Goal: Task Accomplishment & Management: Use online tool/utility

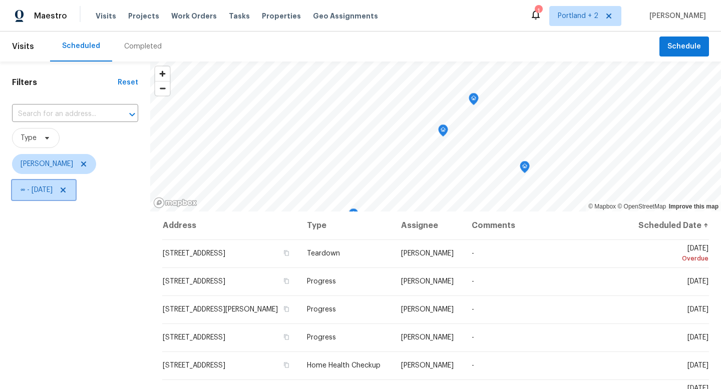
click at [67, 189] on icon at bounding box center [63, 190] width 8 height 8
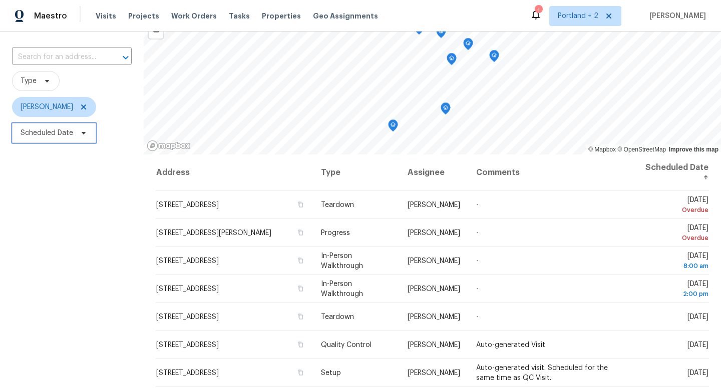
scroll to position [48, 0]
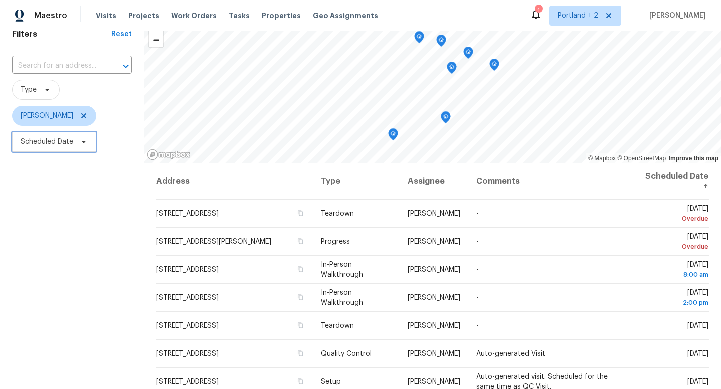
click at [86, 137] on span "Scheduled Date" at bounding box center [54, 142] width 84 height 20
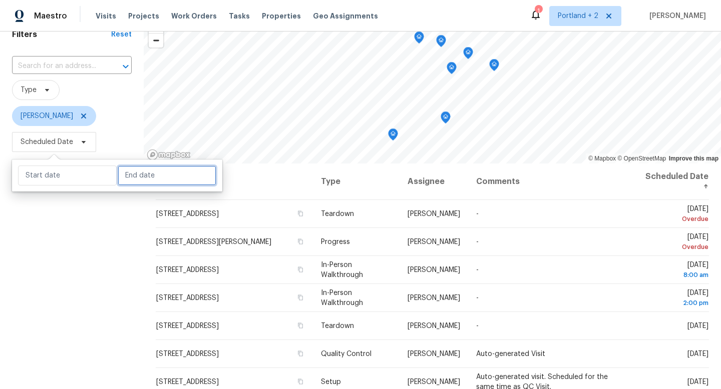
click at [134, 177] on input "text" at bounding box center [167, 176] width 99 height 20
select select "7"
select select "2025"
select select "8"
select select "2025"
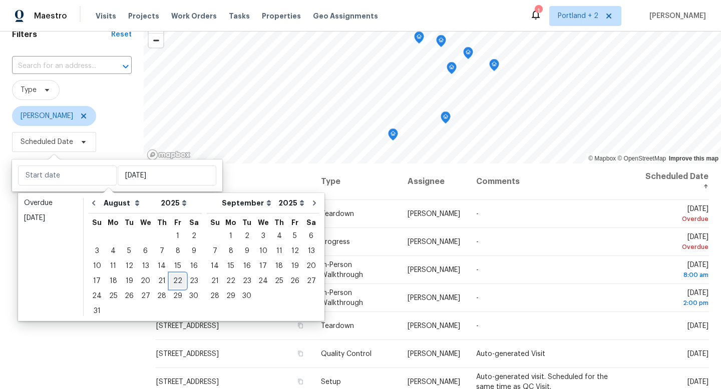
click at [172, 282] on div "22" at bounding box center [178, 281] width 16 height 14
type input "Fri, Aug 22"
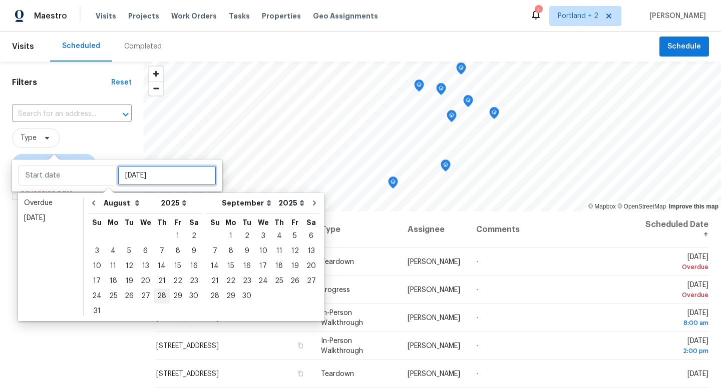
type input "Fri, Aug 22"
type input "Thu, Aug 28"
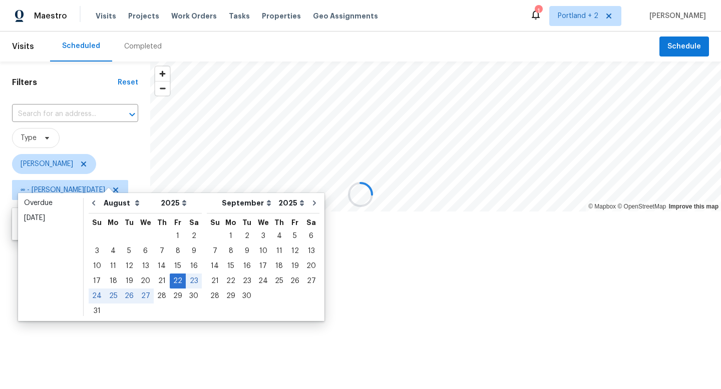
type input "Fri, Aug 22"
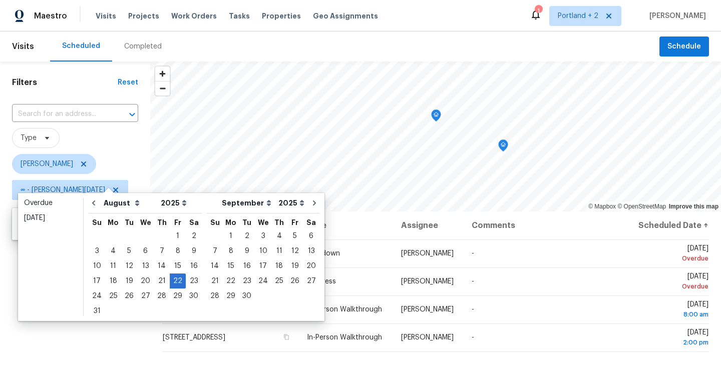
click at [96, 355] on div "Filters Reset ​ Type Karen Mattingley ∞ - Fri, Aug 22" at bounding box center [75, 292] width 150 height 461
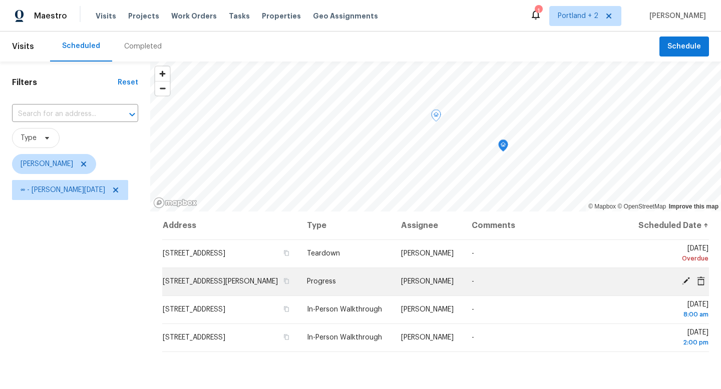
click at [703, 285] on icon at bounding box center [701, 280] width 8 height 9
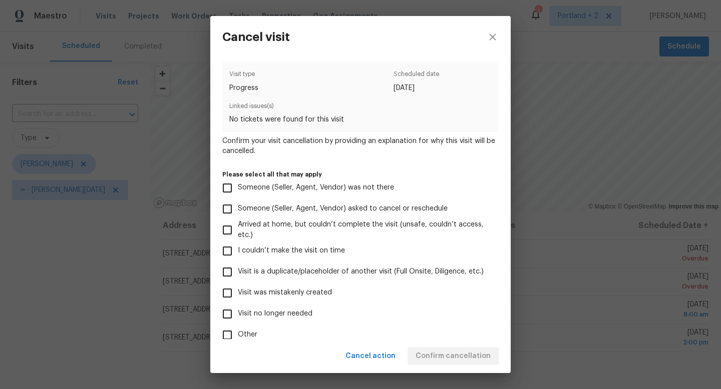
click at [244, 317] on span "Visit no longer needed" at bounding box center [275, 314] width 75 height 11
click at [238, 317] on input "Visit no longer needed" at bounding box center [227, 314] width 21 height 21
checkbox input "true"
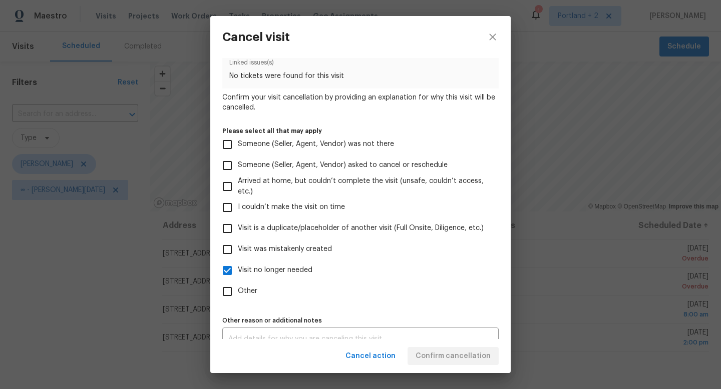
scroll to position [59, 0]
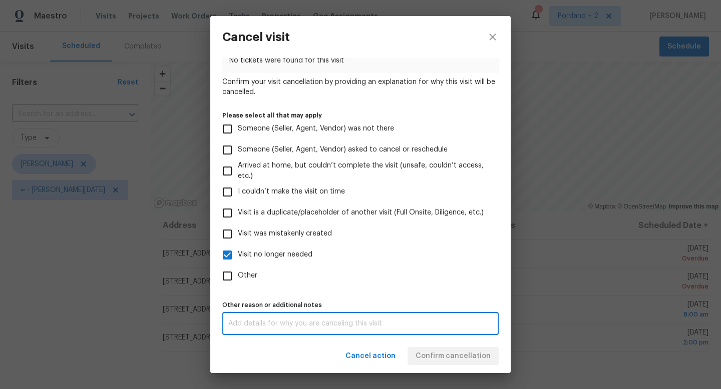
click at [457, 322] on textarea at bounding box center [360, 323] width 264 height 7
click at [460, 365] on div "Cancel action Confirm cancellation" at bounding box center [360, 356] width 300 height 35
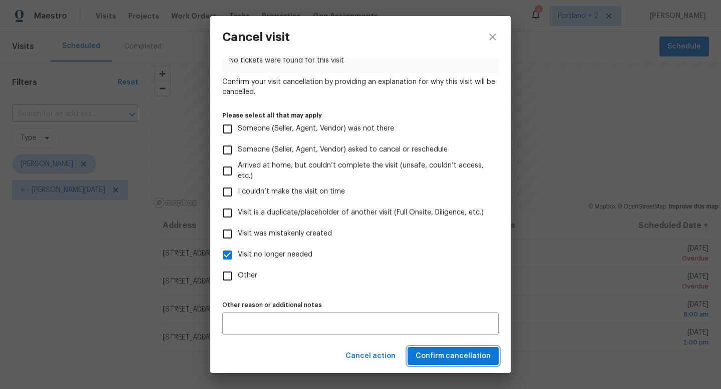
click at [460, 363] on button "Confirm cancellation" at bounding box center [452, 356] width 91 height 19
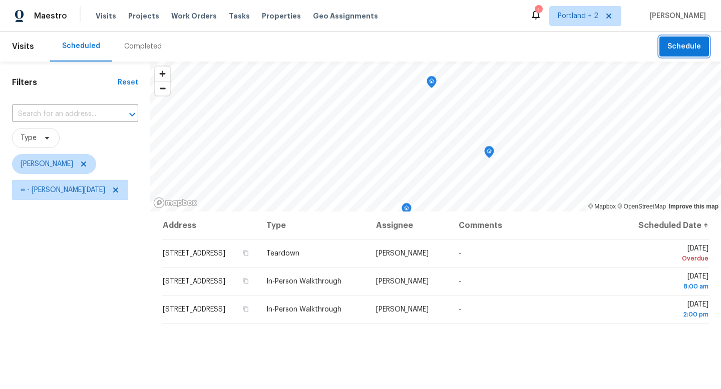
click at [687, 46] on span "Schedule" at bounding box center [684, 47] width 34 height 13
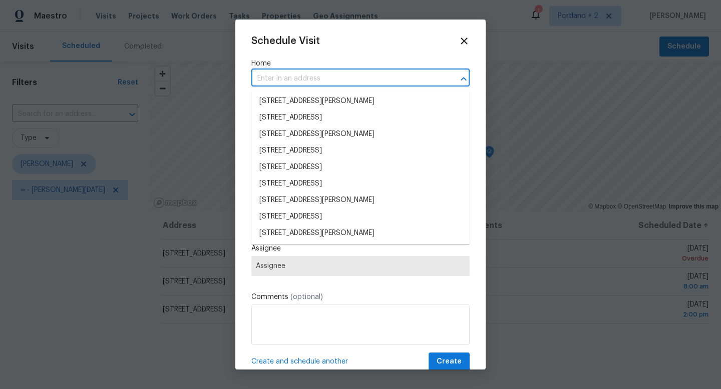
click at [325, 81] on input "text" at bounding box center [346, 79] width 190 height 16
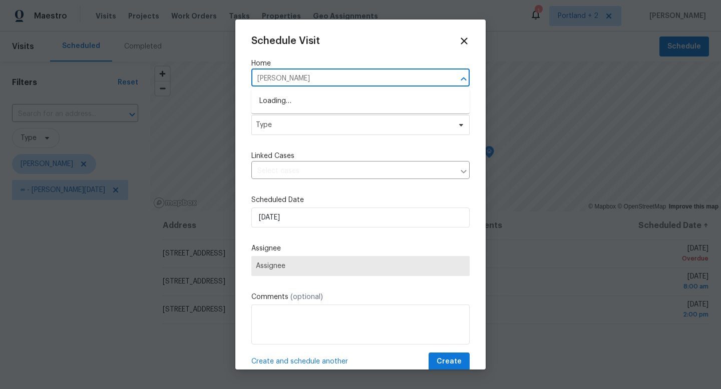
type input "milton"
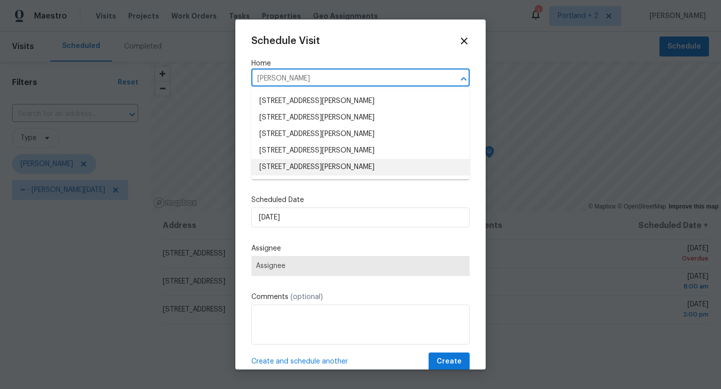
click at [317, 164] on li "8408 NE Milton St, Portland, OR 97220" at bounding box center [360, 167] width 218 height 17
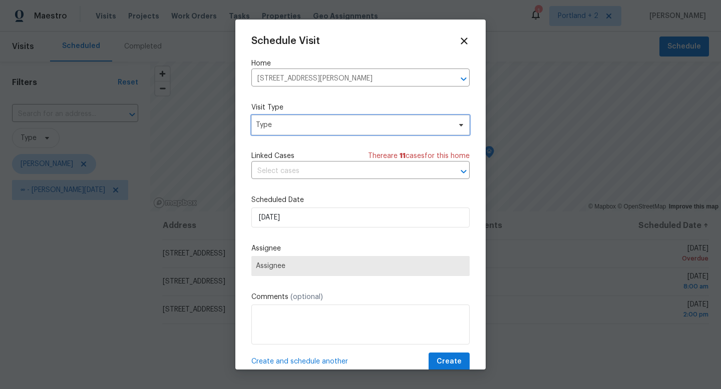
click at [316, 127] on span "Type" at bounding box center [353, 125] width 195 height 10
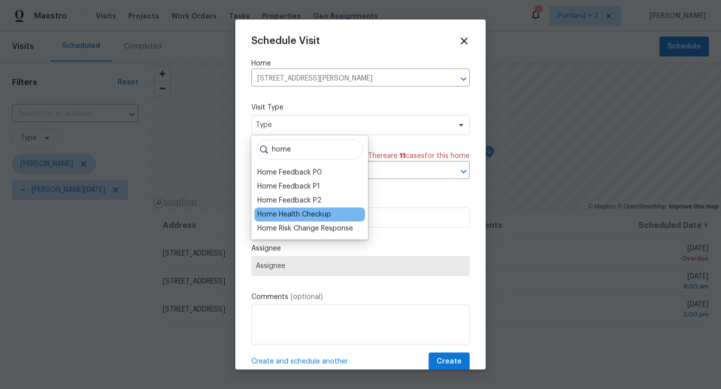
type input "home"
click at [314, 215] on div "Home Health Checkup" at bounding box center [294, 215] width 74 height 10
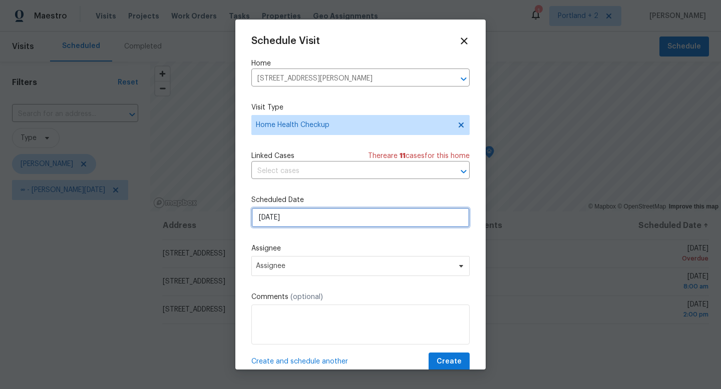
click at [312, 224] on input "8/22/2025" at bounding box center [360, 218] width 218 height 20
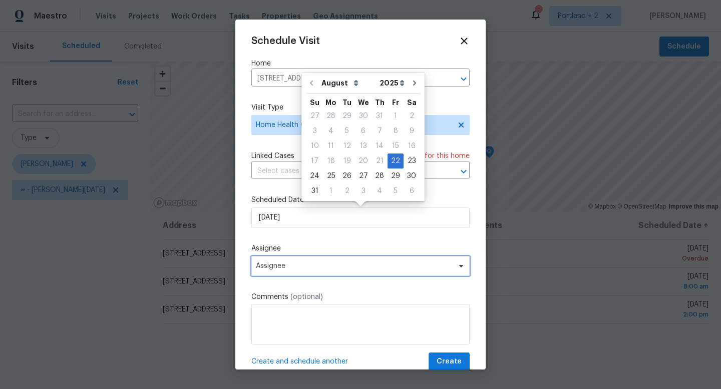
click at [315, 266] on span "Assignee" at bounding box center [354, 266] width 196 height 8
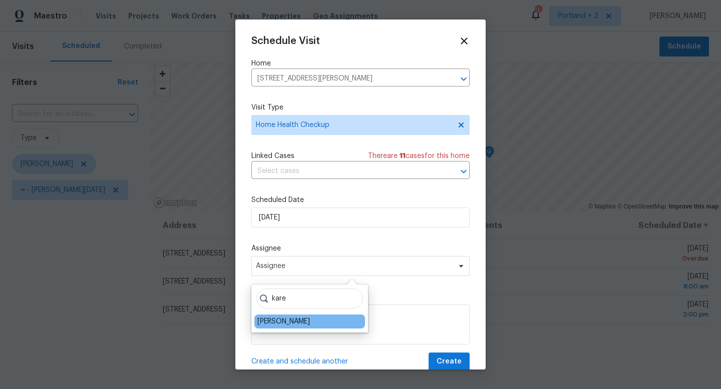
type input "kare"
click at [309, 325] on div "[PERSON_NAME]" at bounding box center [283, 322] width 53 height 10
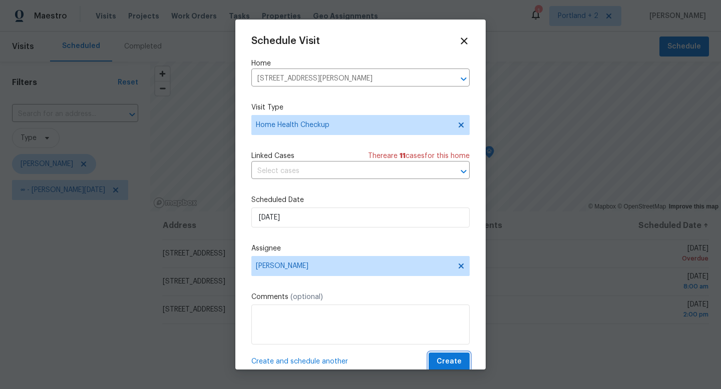
click at [448, 359] on span "Create" at bounding box center [448, 362] width 25 height 13
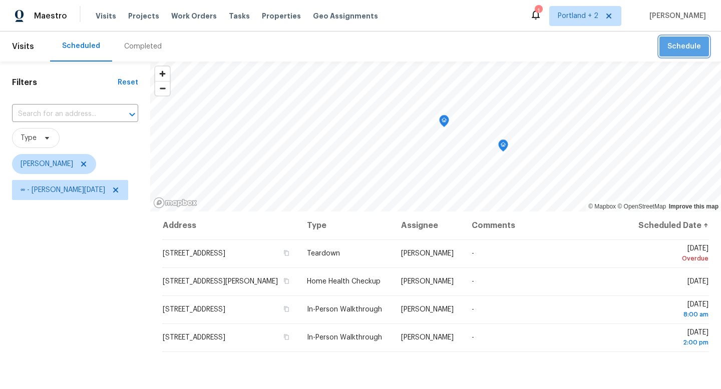
click at [687, 42] on span "Schedule" at bounding box center [684, 47] width 34 height 13
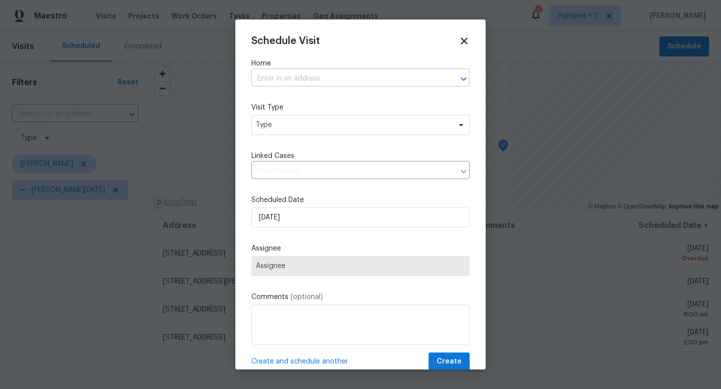
click at [412, 77] on input "text" at bounding box center [346, 79] width 190 height 16
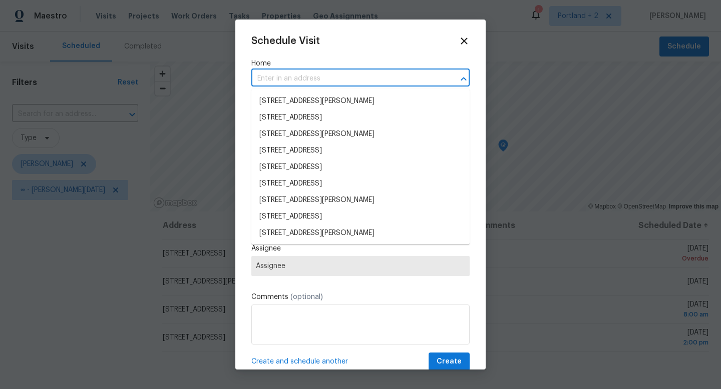
paste input "2285 Gilman Dr Oregon City OR 97045"
type input "2285 Gilman Dr Oregon City OR 97045"
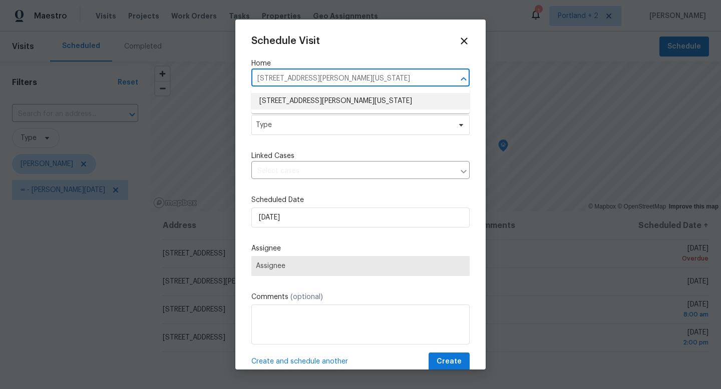
click at [389, 103] on li "2285 Gilman Dr, Oregon City, OR 97045" at bounding box center [360, 101] width 218 height 17
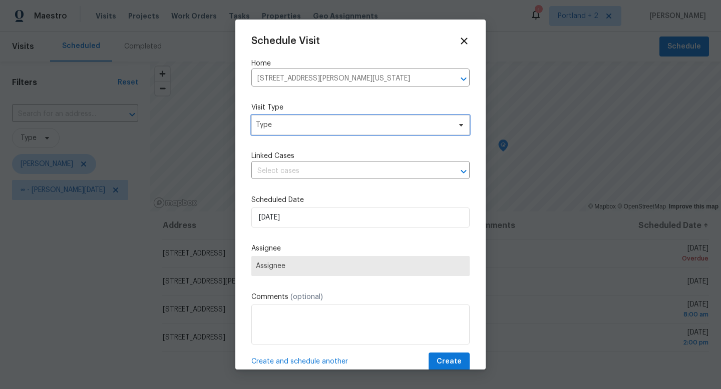
click at [356, 124] on span "Type" at bounding box center [353, 125] width 195 height 10
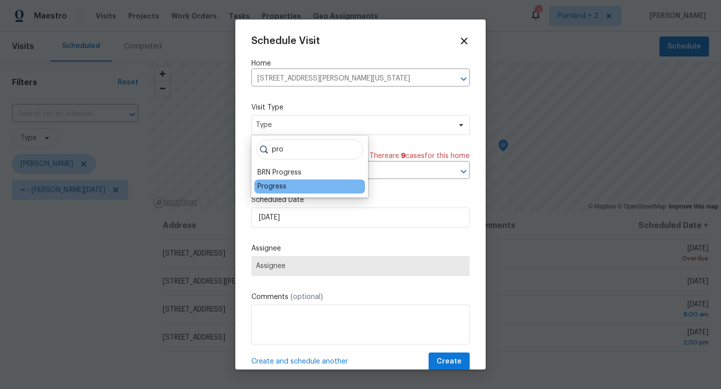
type input "pro"
click at [278, 183] on div "Progress" at bounding box center [271, 187] width 29 height 10
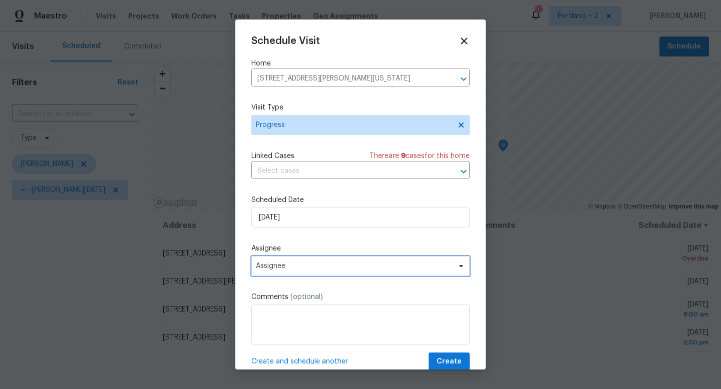
click at [295, 267] on span "Assignee" at bounding box center [354, 266] width 196 height 8
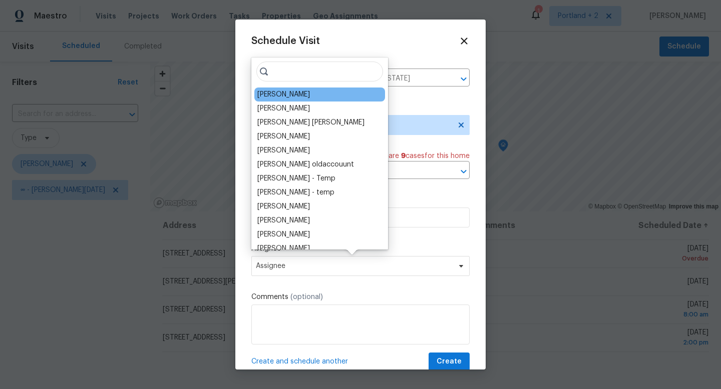
click at [316, 96] on div "[PERSON_NAME]" at bounding box center [319, 95] width 131 height 14
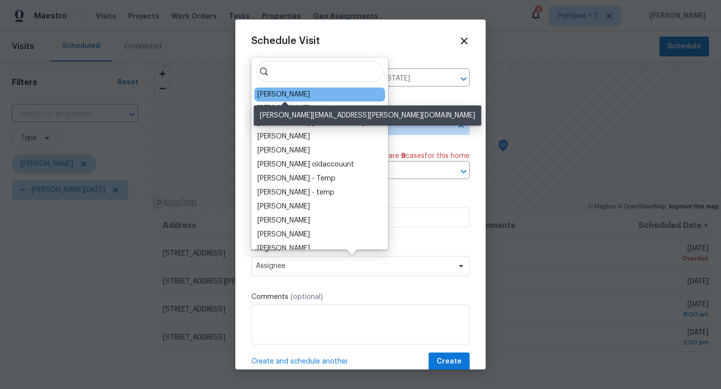
click at [299, 94] on div "[PERSON_NAME]" at bounding box center [283, 95] width 53 height 10
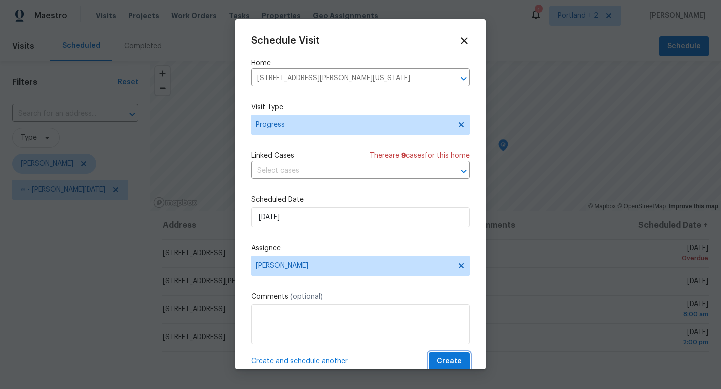
click at [448, 365] on span "Create" at bounding box center [448, 362] width 25 height 13
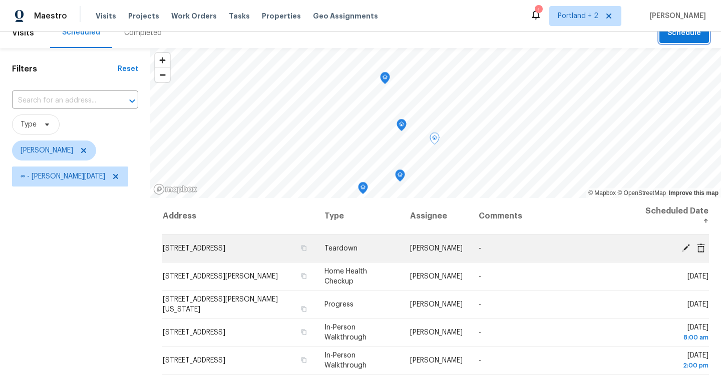
scroll to position [0, 0]
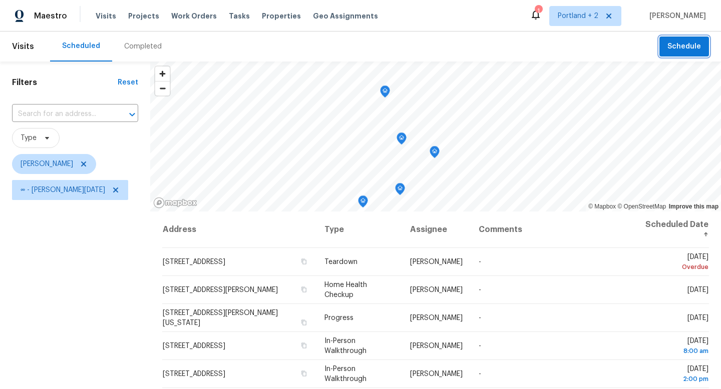
click at [678, 43] on span "Schedule" at bounding box center [684, 47] width 34 height 13
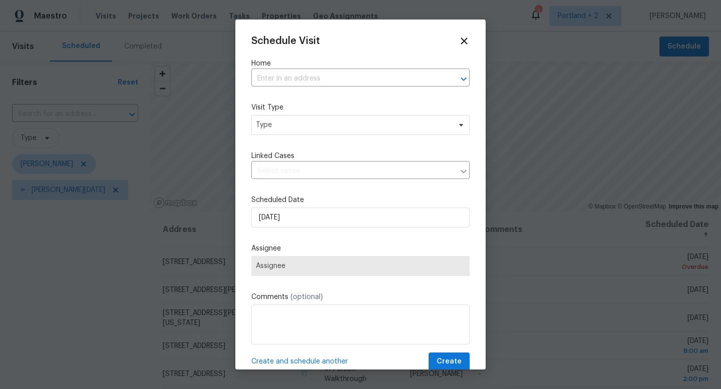
click at [409, 64] on label "Home" at bounding box center [360, 64] width 218 height 10
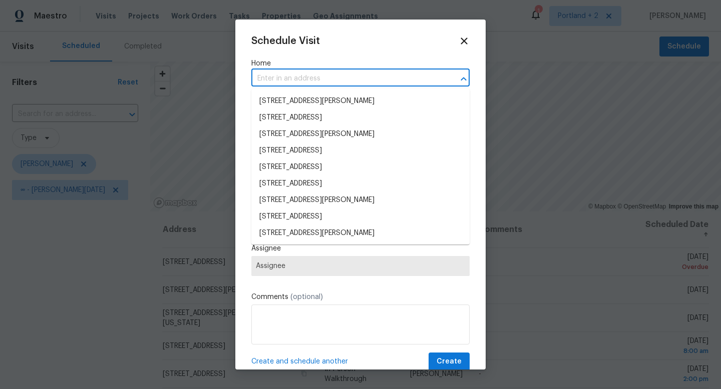
click at [406, 75] on input "text" at bounding box center [346, 79] width 190 height 16
paste input "1602 NW 119th St Vancouver WA 98685"
type input "1602 NW 119th St Vancouver WA 98685"
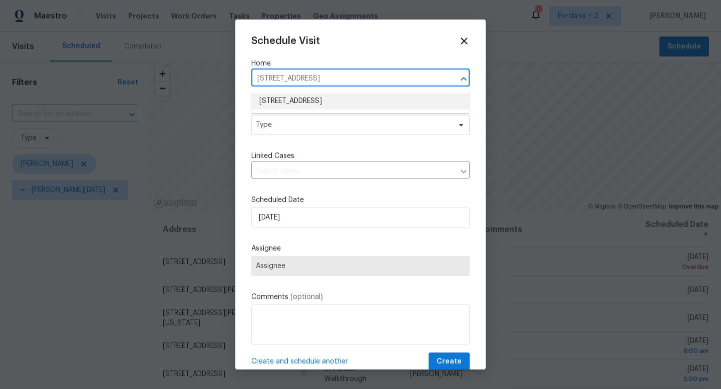
click at [387, 107] on li "1602 NW 119th St, Vancouver, WA 98685" at bounding box center [360, 101] width 218 height 17
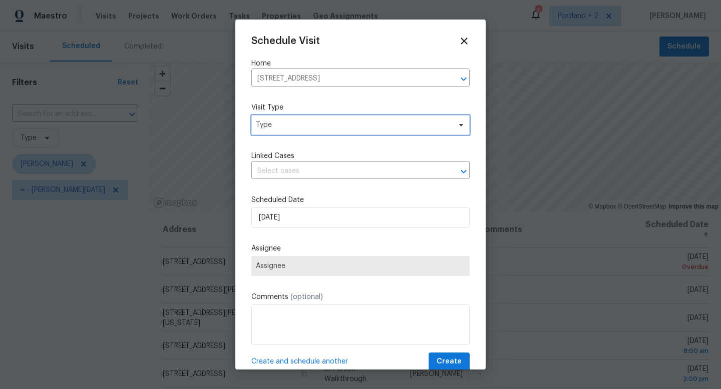
click at [374, 126] on span "Type" at bounding box center [353, 125] width 195 height 10
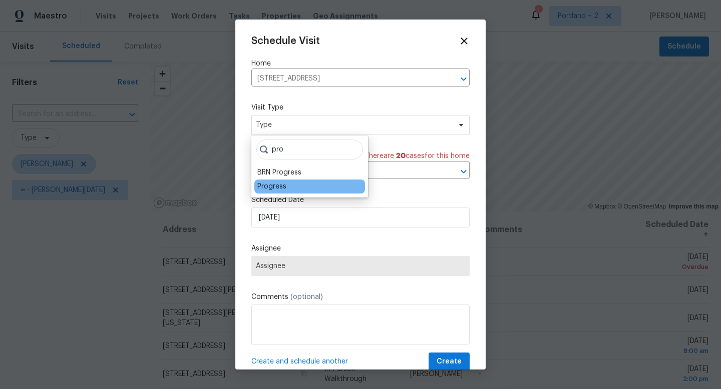
type input "pro"
click at [278, 186] on div "Progress" at bounding box center [271, 187] width 29 height 10
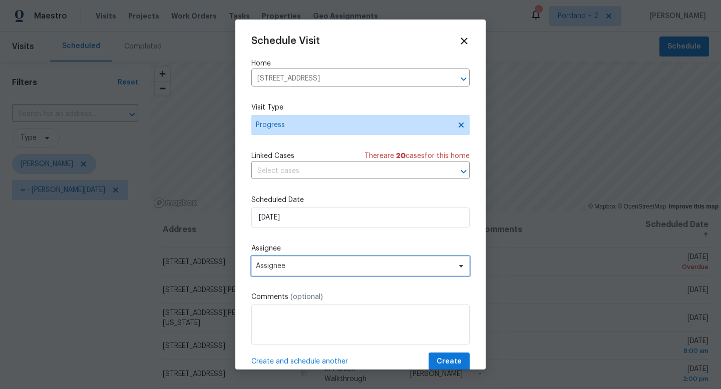
click at [294, 271] on span "Assignee" at bounding box center [360, 266] width 218 height 20
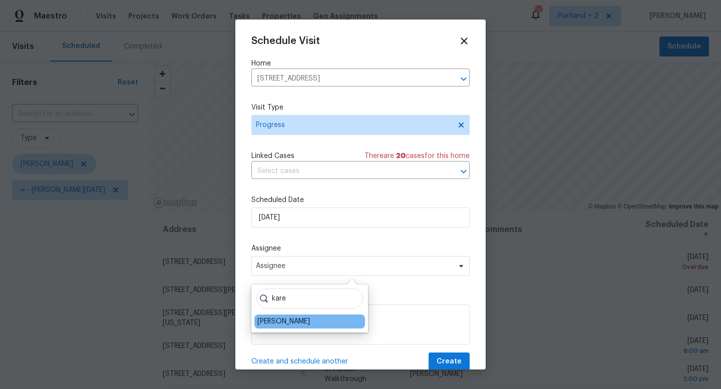
type input "kare"
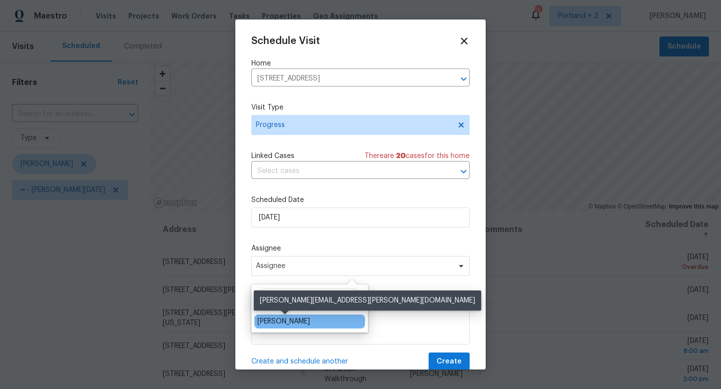
click at [276, 318] on div "[PERSON_NAME]" at bounding box center [283, 322] width 53 height 10
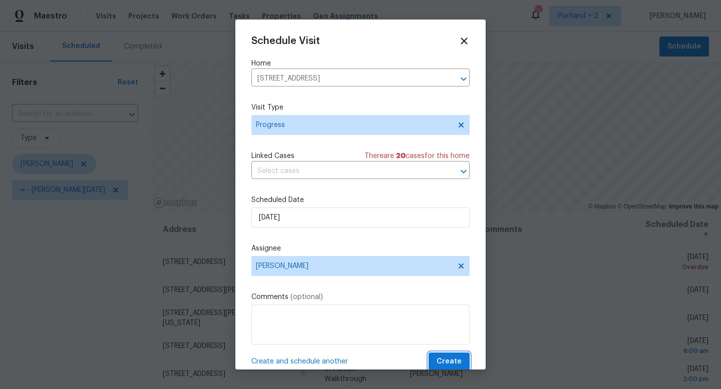
click at [457, 367] on span "Create" at bounding box center [448, 362] width 25 height 13
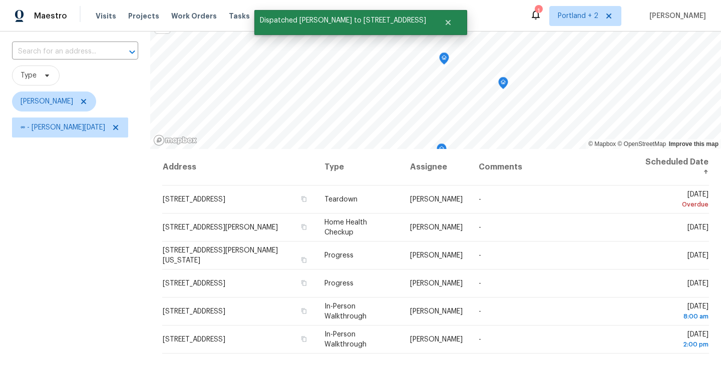
scroll to position [51, 0]
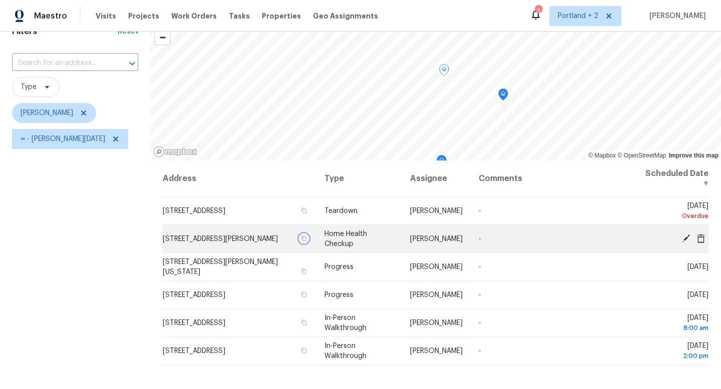
click at [301, 237] on icon "button" at bounding box center [303, 239] width 5 height 6
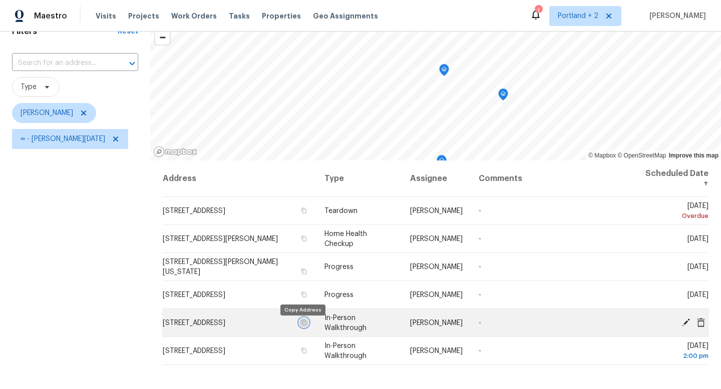
click at [302, 326] on icon "button" at bounding box center [304, 323] width 6 height 6
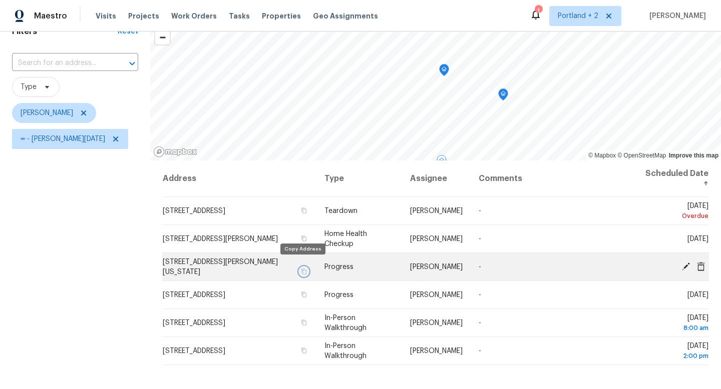
click at [301, 269] on icon "button" at bounding box center [304, 272] width 6 height 6
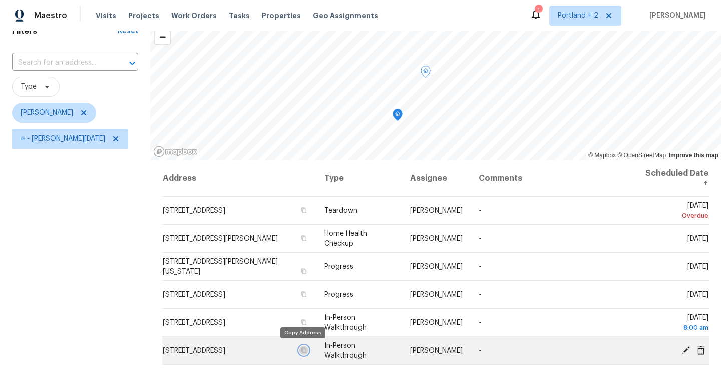
click at [302, 351] on icon "button" at bounding box center [304, 351] width 6 height 6
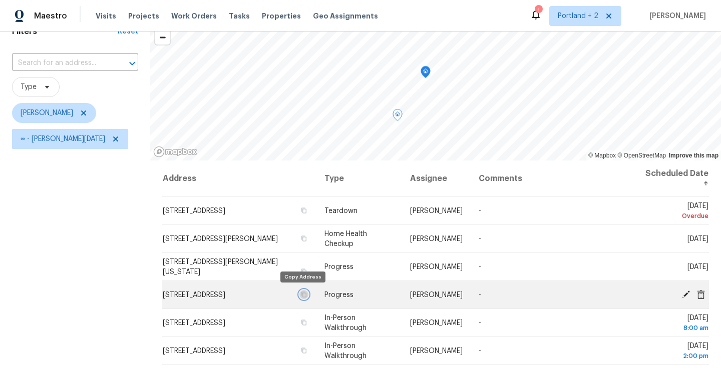
click at [302, 293] on icon "button" at bounding box center [304, 295] width 6 height 6
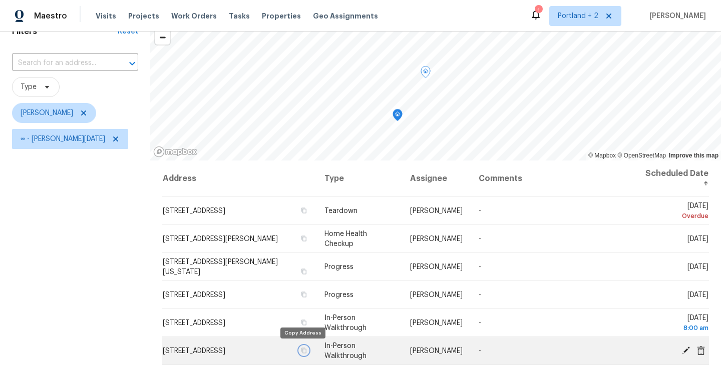
click at [303, 350] on icon "button" at bounding box center [303, 351] width 5 height 6
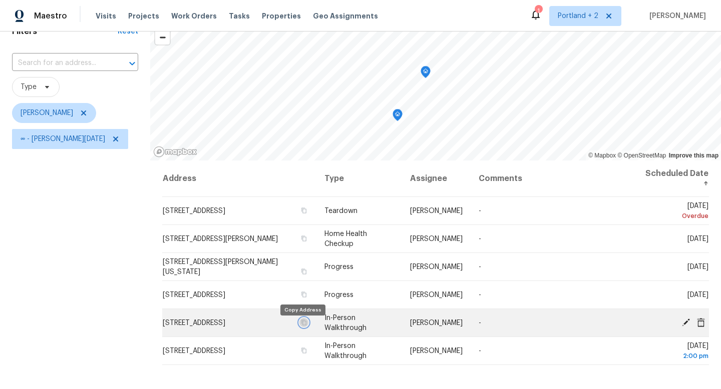
click at [302, 326] on icon "button" at bounding box center [304, 323] width 6 height 6
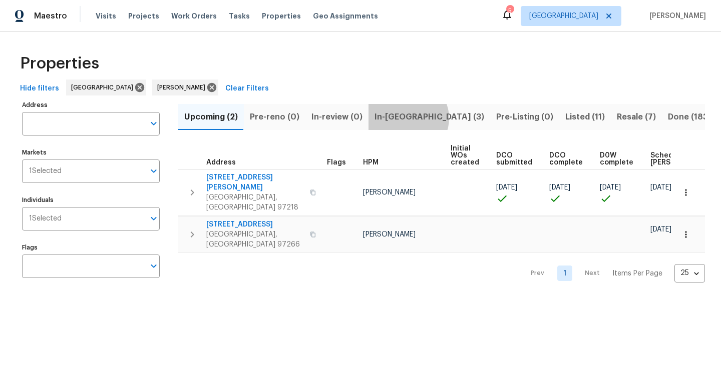
click at [404, 118] on span "In-reno (3)" at bounding box center [429, 117] width 110 height 14
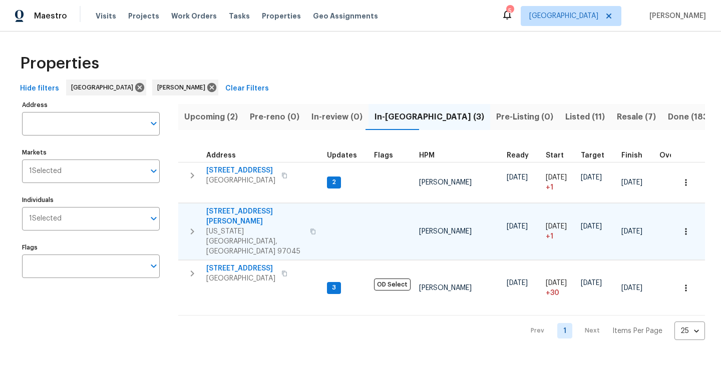
click at [310, 229] on icon "button" at bounding box center [313, 232] width 6 height 6
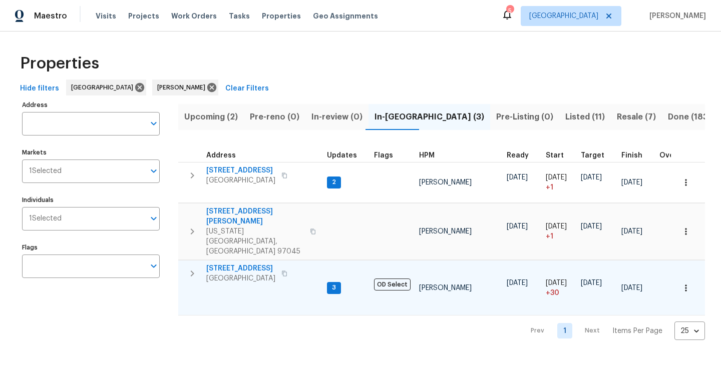
click at [290, 267] on button "button" at bounding box center [284, 274] width 12 height 14
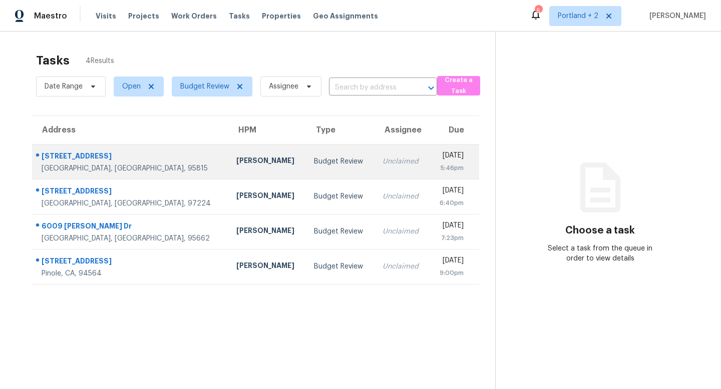
click at [374, 156] on td "Unclaimed" at bounding box center [401, 161] width 55 height 35
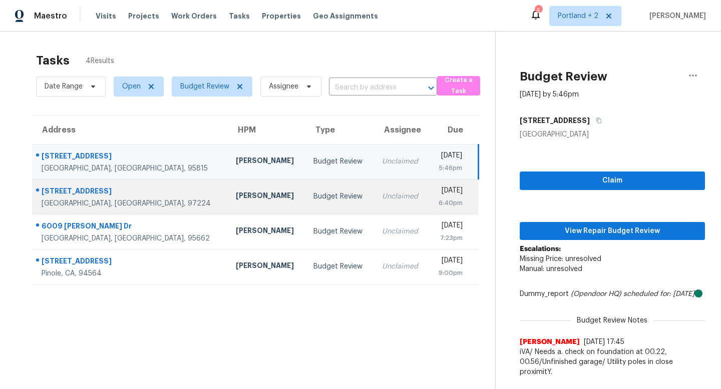
click at [374, 200] on td "Unclaimed" at bounding box center [401, 196] width 55 height 35
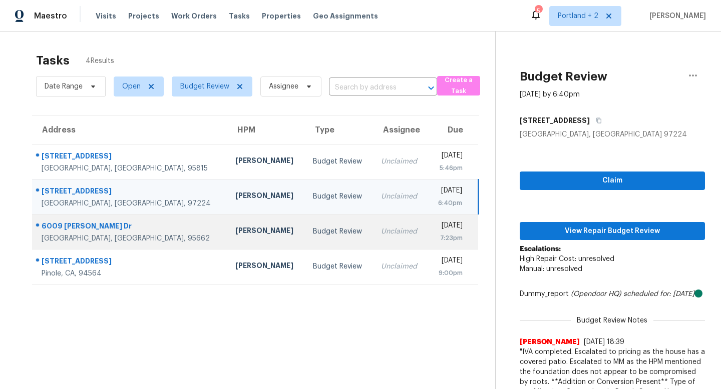
click at [373, 233] on td "Unclaimed" at bounding box center [400, 231] width 55 height 35
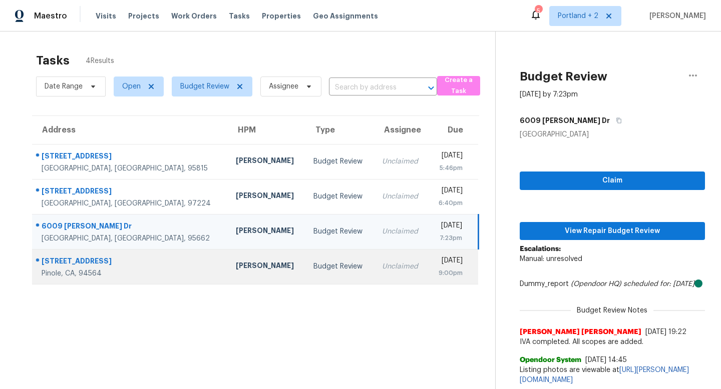
click at [374, 261] on td "Unclaimed" at bounding box center [401, 266] width 55 height 35
